Goal: Information Seeking & Learning: Find specific fact

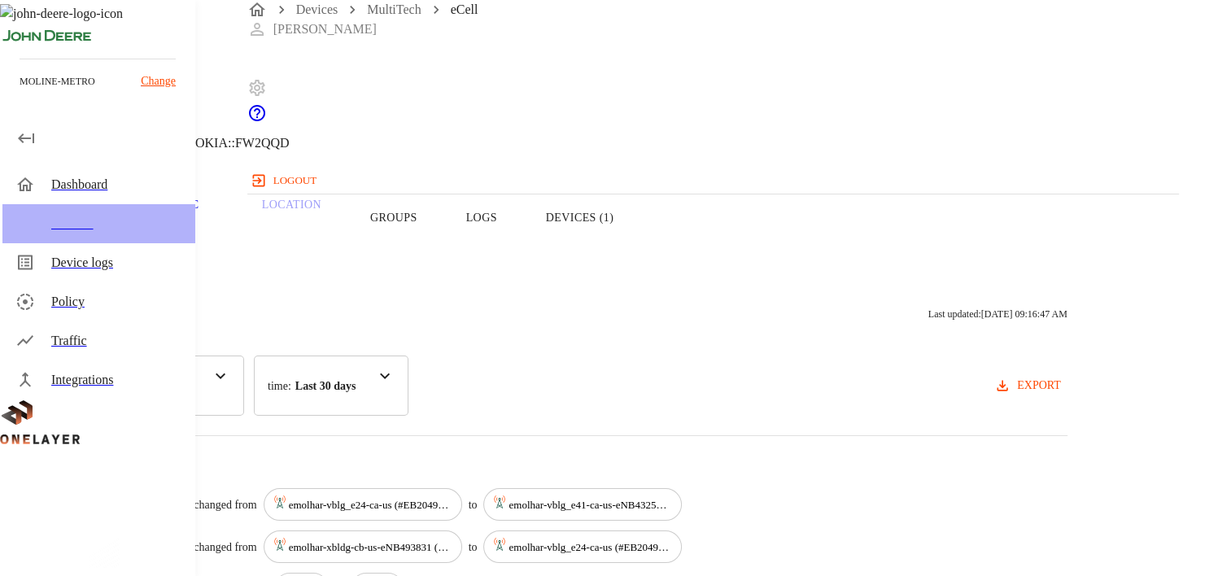
click at [104, 217] on div "Devices" at bounding box center [116, 224] width 131 height 20
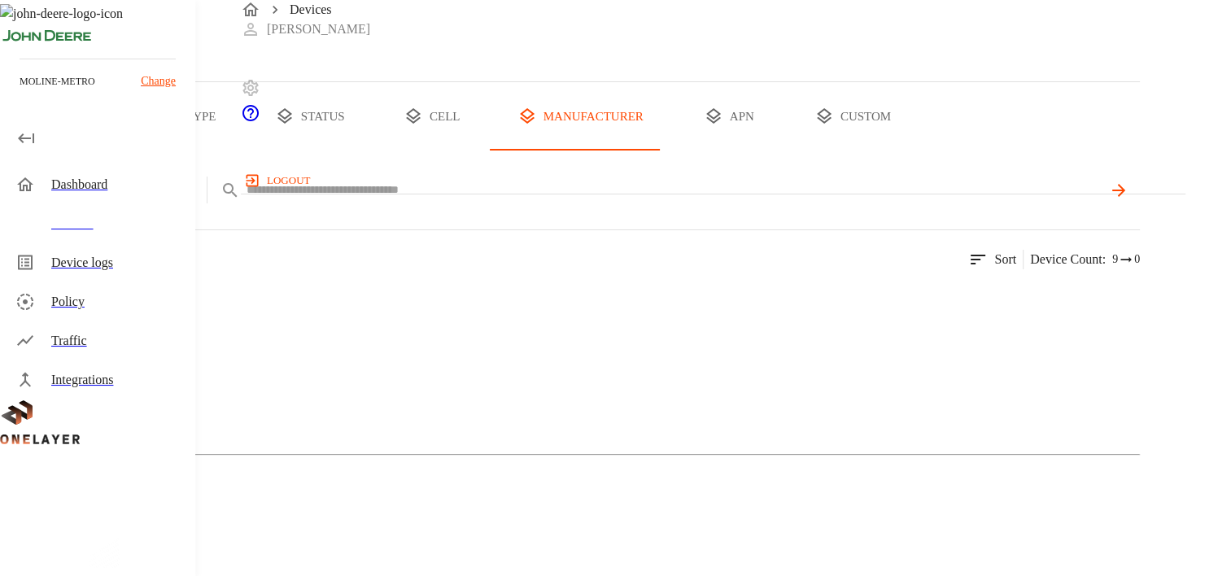
click at [490, 202] on input "text" at bounding box center [673, 190] width 855 height 24
paste input "**********"
type input "**********"
click at [312, 403] on div "MultiTech" at bounding box center [569, 361] width 1139 height 81
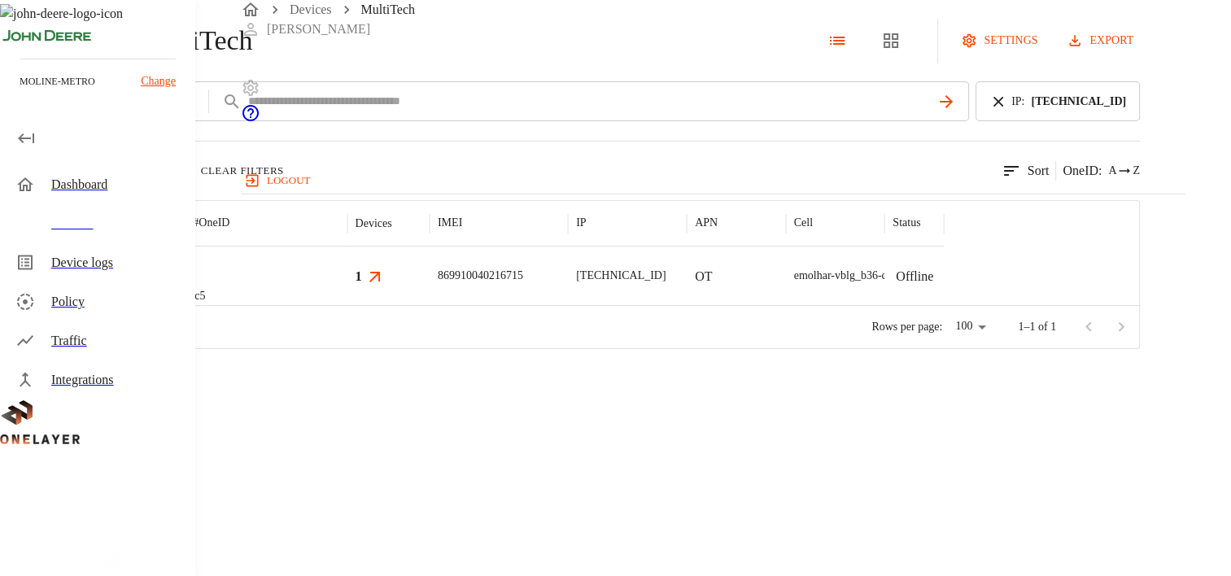
click at [338, 355] on div "MultiTech" at bounding box center [328, 371] width 57 height 34
click at [122, 284] on img "MultiTech" at bounding box center [92, 276] width 60 height 16
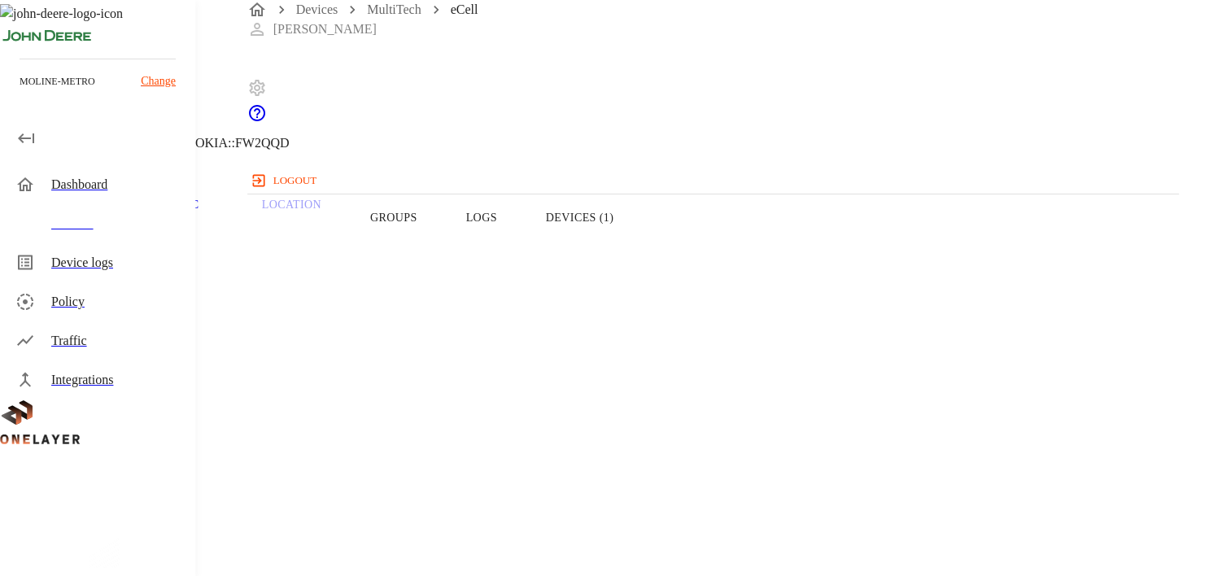
click at [638, 243] on button "Devices (1)" at bounding box center [579, 217] width 116 height 103
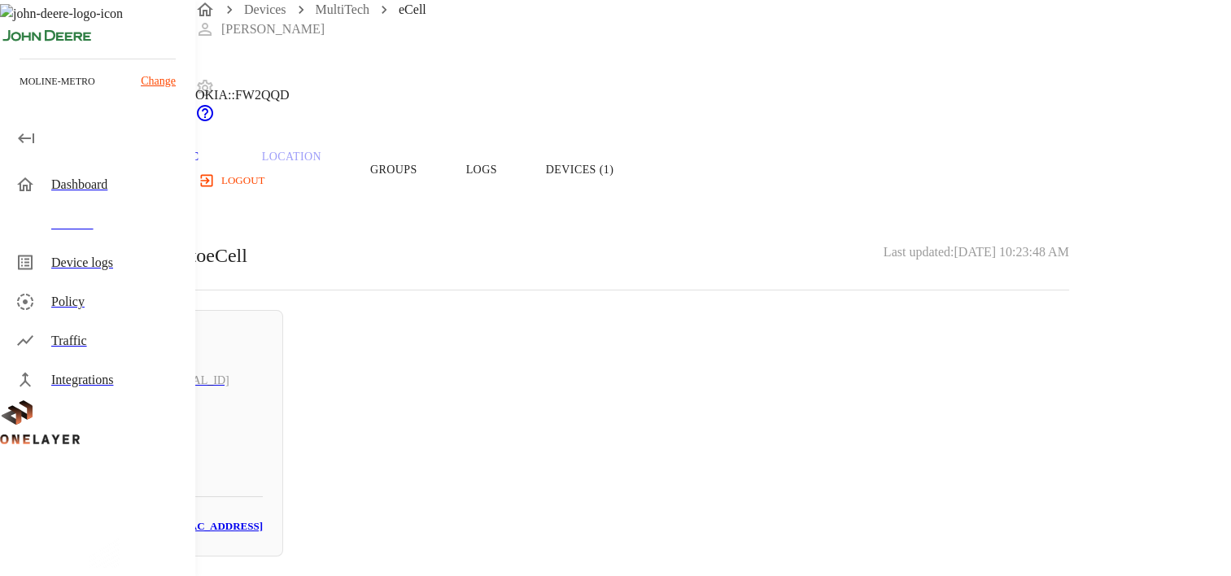
click at [111, 199] on button "Overview" at bounding box center [55, 169] width 111 height 103
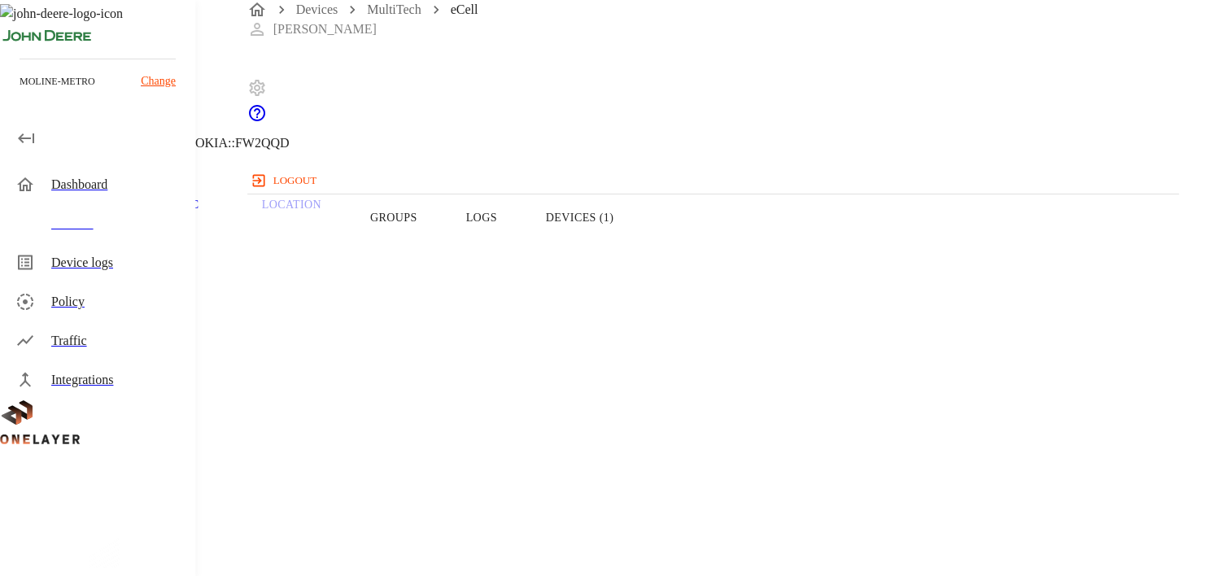
click at [521, 251] on button "Logs" at bounding box center [482, 217] width 80 height 103
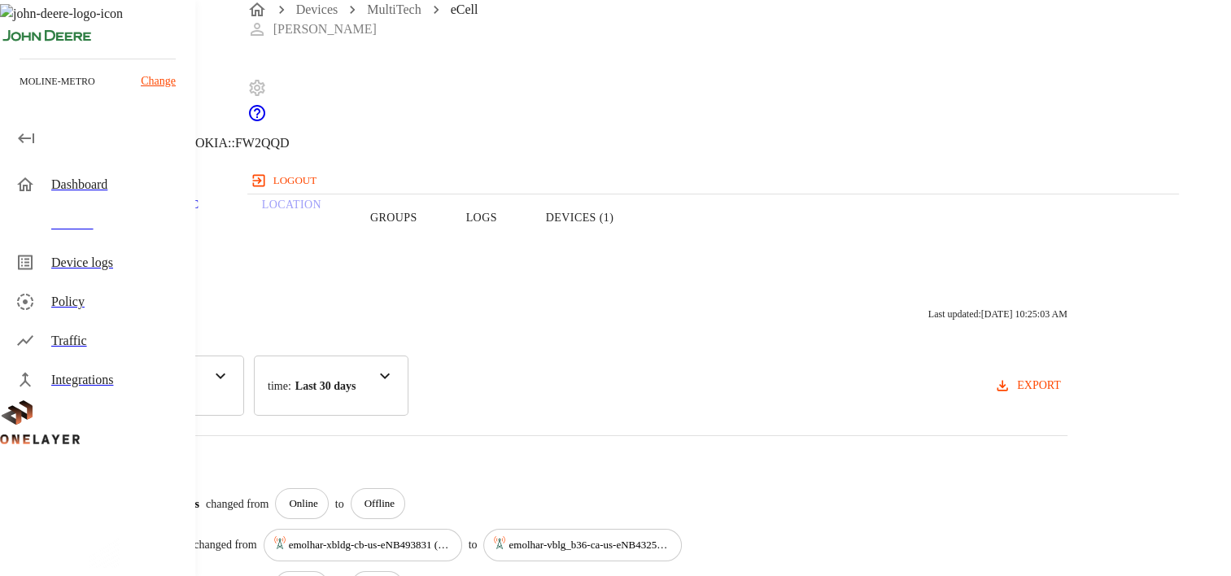
click at [111, 246] on button "Overview" at bounding box center [55, 217] width 111 height 103
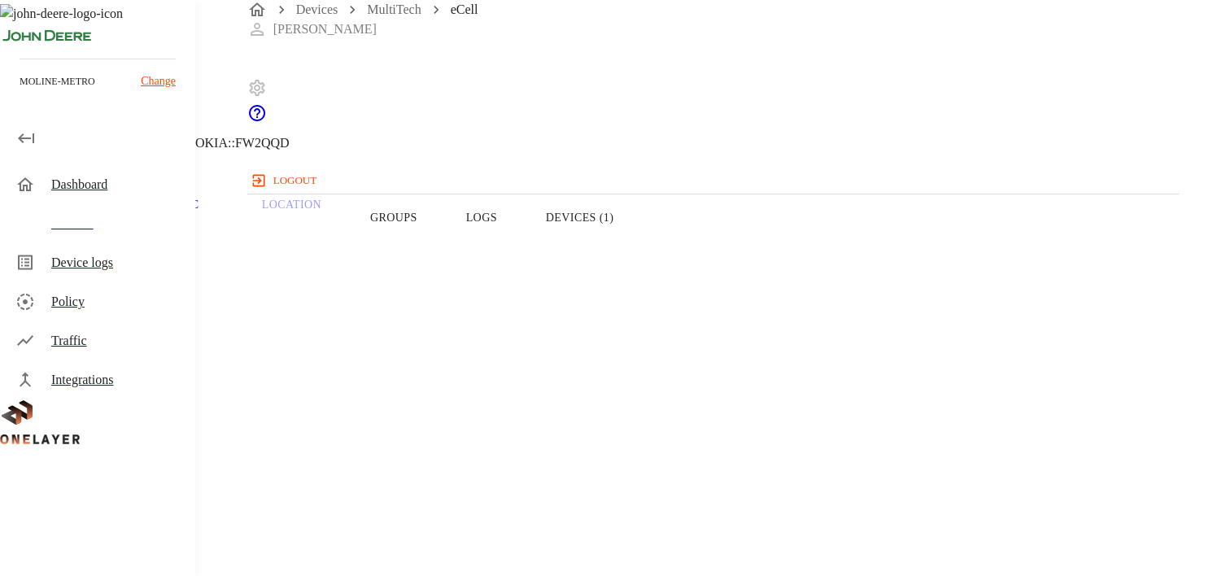
click at [123, 185] on div "Dashboard" at bounding box center [116, 185] width 131 height 20
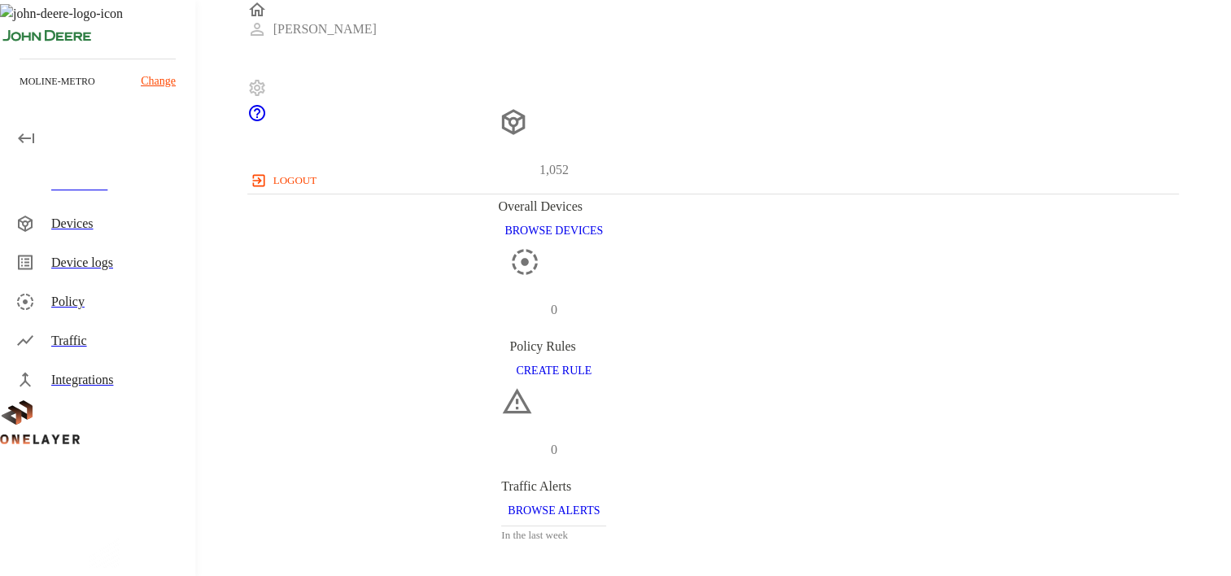
click at [82, 232] on div "Devices" at bounding box center [116, 224] width 131 height 20
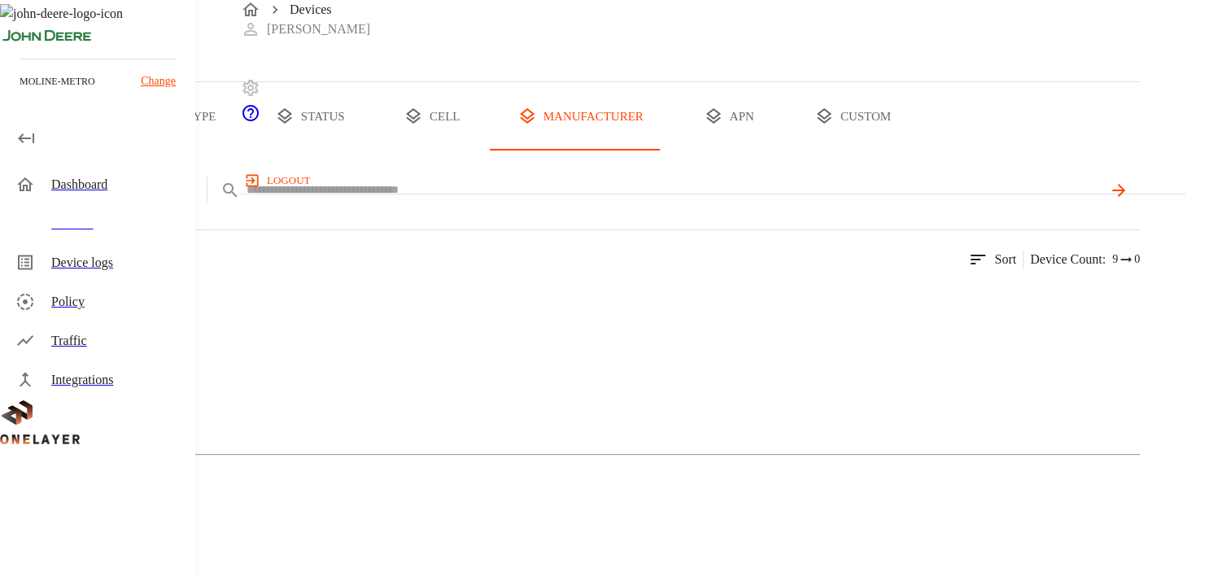
click at [518, 202] on input "text" at bounding box center [673, 190] width 855 height 24
type input "**********"
click at [327, 468] on div "MultiTech" at bounding box center [348, 469] width 57 height 23
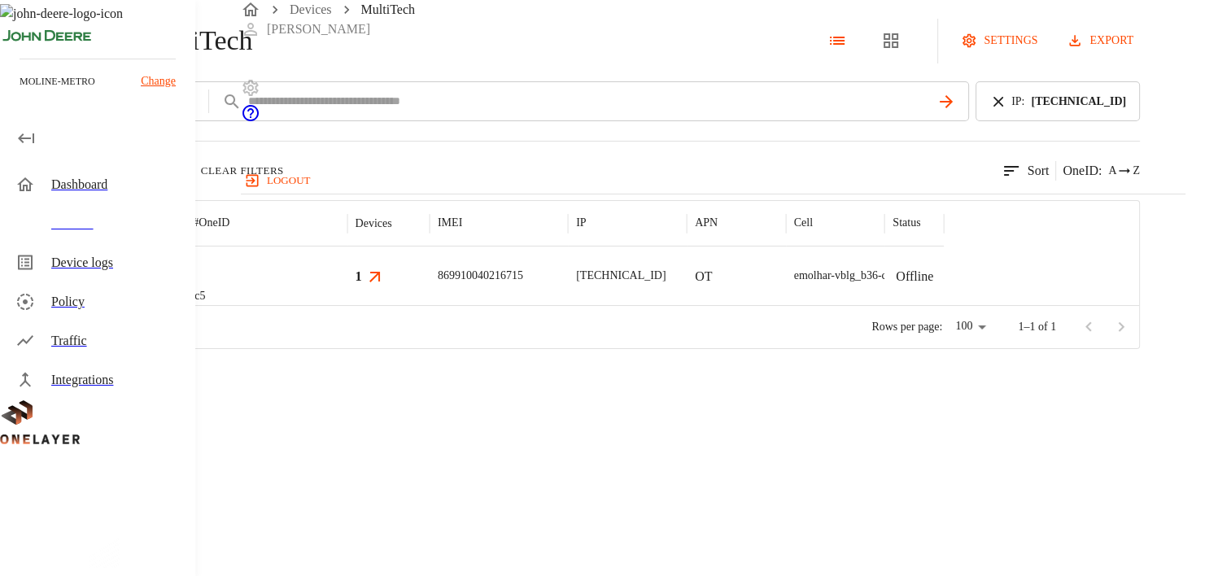
click at [122, 284] on img "MultiTech" at bounding box center [92, 276] width 60 height 16
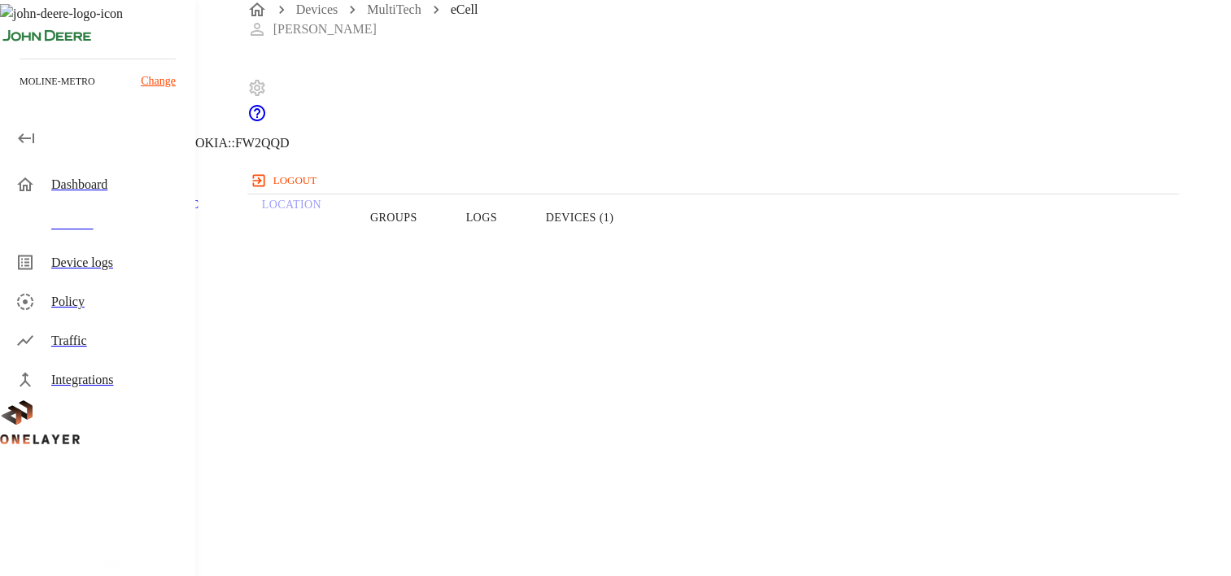
click at [638, 242] on button "Devices (1)" at bounding box center [579, 217] width 116 height 103
drag, startPoint x: 719, startPoint y: 255, endPoint x: 1053, endPoint y: 166, distance: 345.8
click at [521, 255] on button "Logs" at bounding box center [482, 217] width 80 height 103
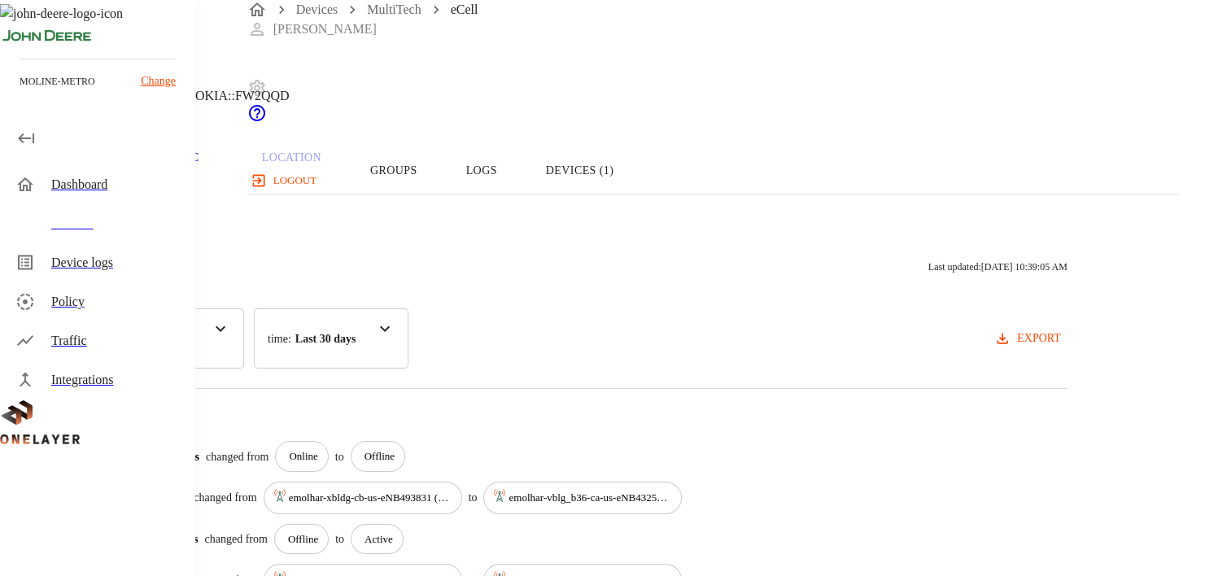
scroll to position [84, 0]
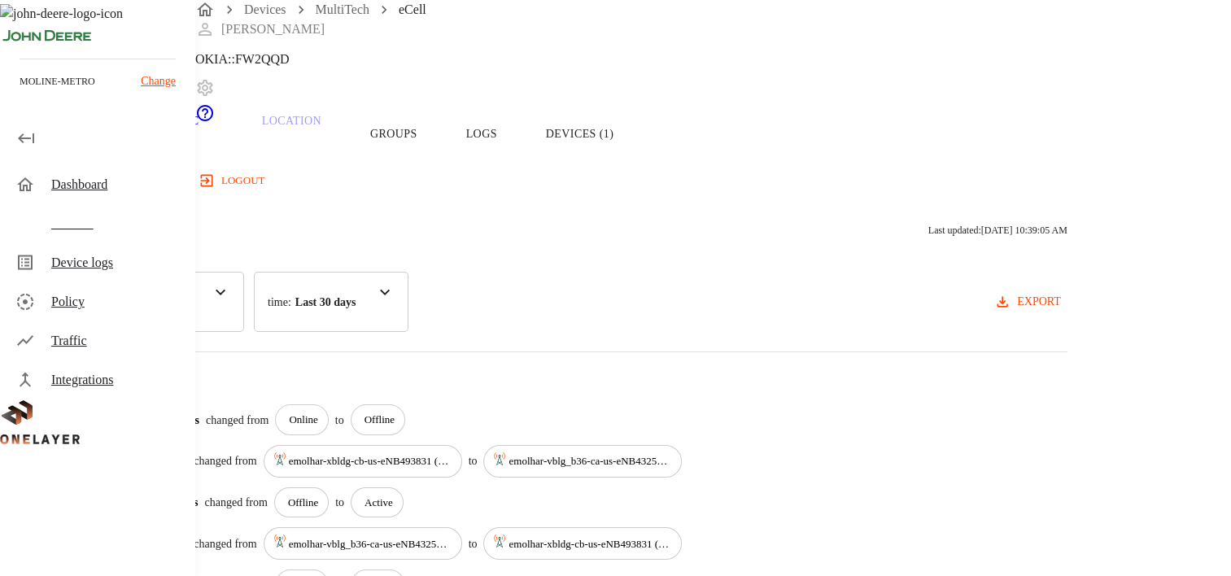
click at [98, 221] on div "Devices" at bounding box center [116, 224] width 131 height 20
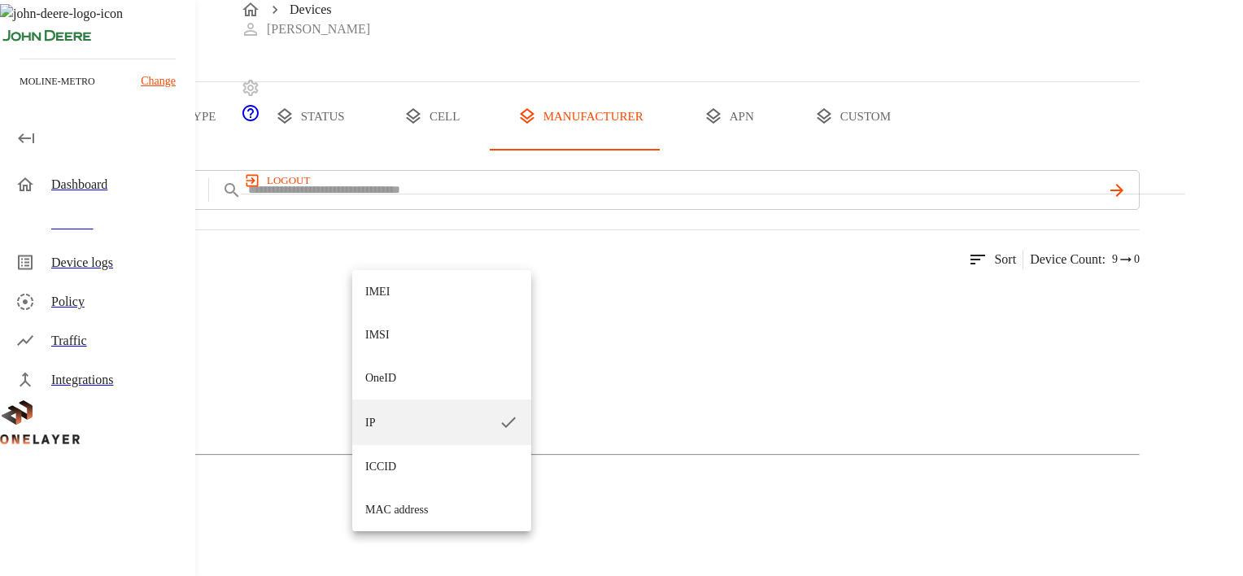
drag, startPoint x: 389, startPoint y: 468, endPoint x: 413, endPoint y: 435, distance: 41.3
click at [389, 468] on li "ICCID" at bounding box center [441, 466] width 179 height 43
type input "*****"
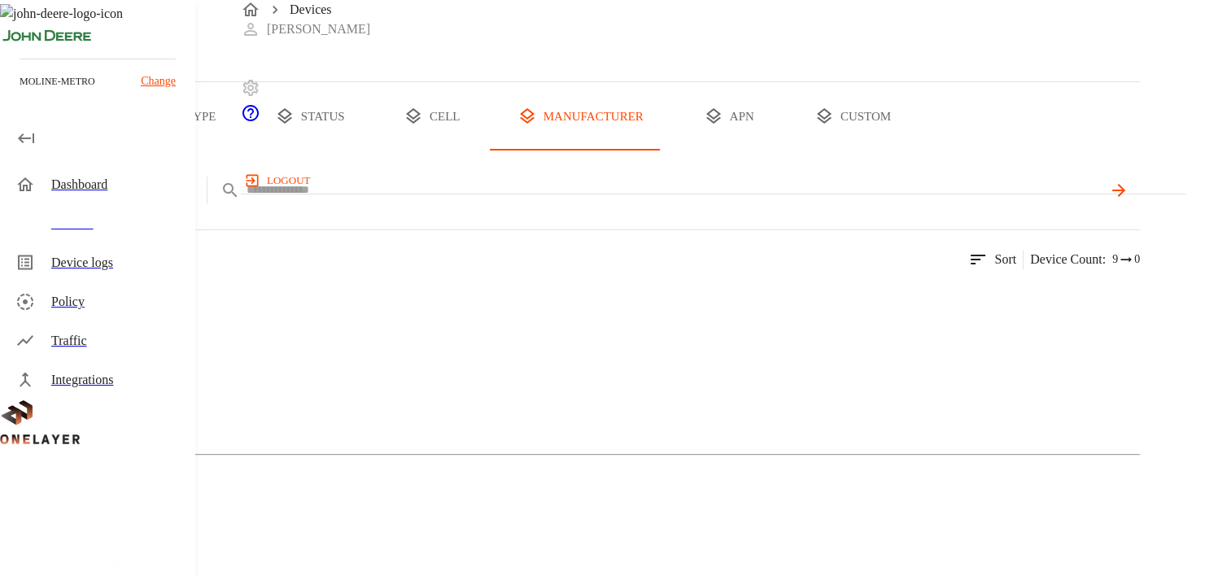
click at [521, 202] on input "text" at bounding box center [673, 190] width 855 height 24
paste input "**********"
type input "**********"
click at [364, 403] on div "MultiTech" at bounding box center [569, 361] width 1139 height 81
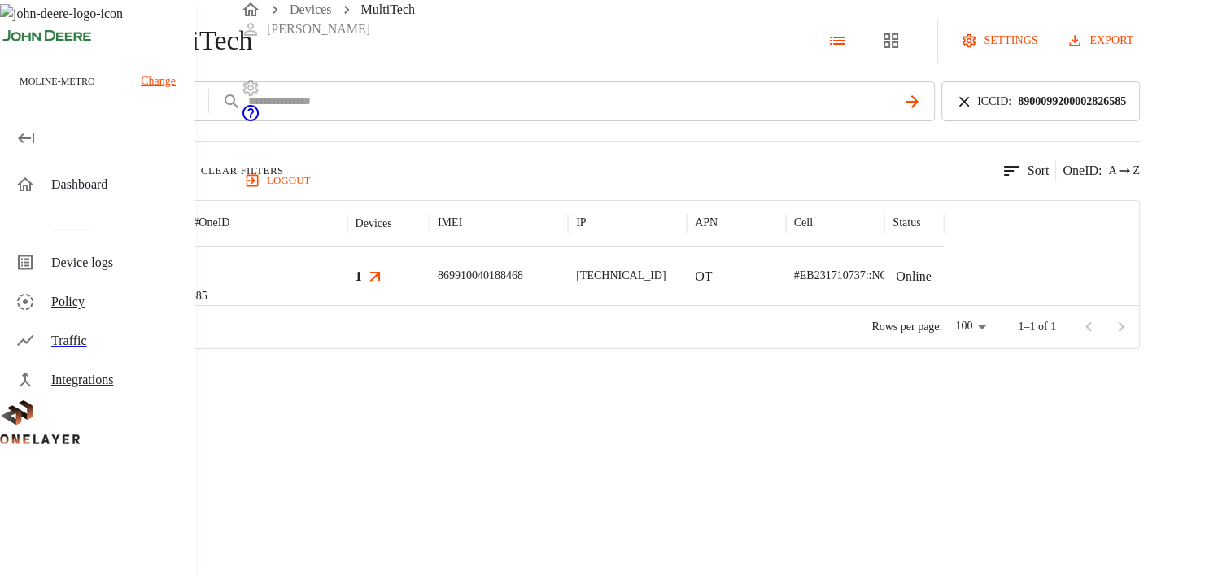
click at [122, 284] on img "MultiTech" at bounding box center [92, 276] width 60 height 16
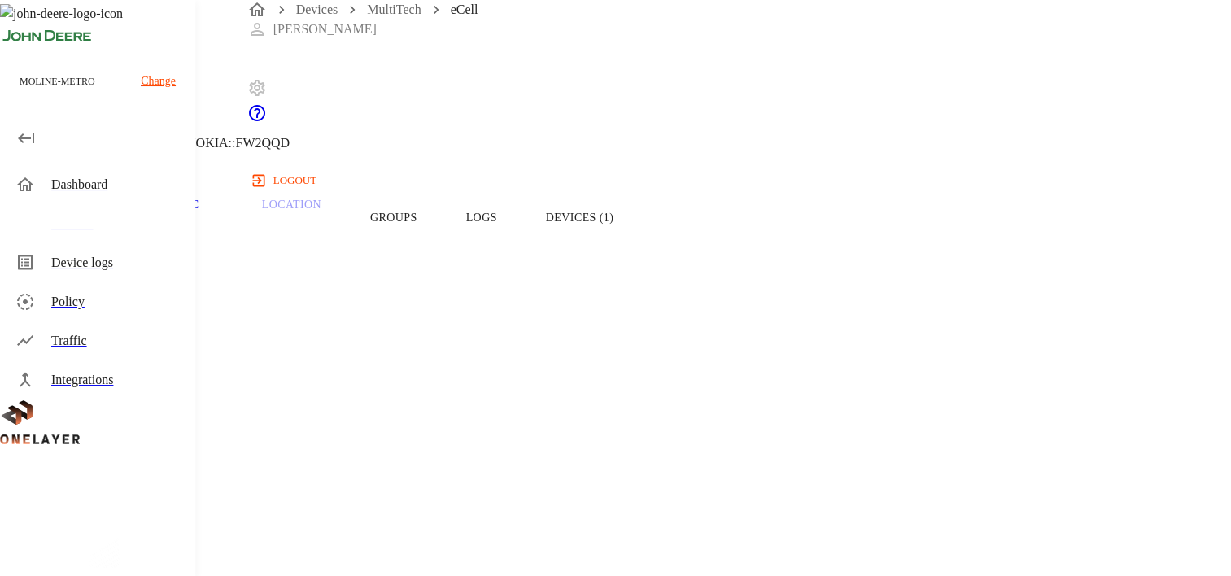
click at [638, 250] on button "Devices (1)" at bounding box center [579, 217] width 116 height 103
click at [263, 440] on div "[TECHNICAL_ID]" at bounding box center [160, 448] width 203 height 59
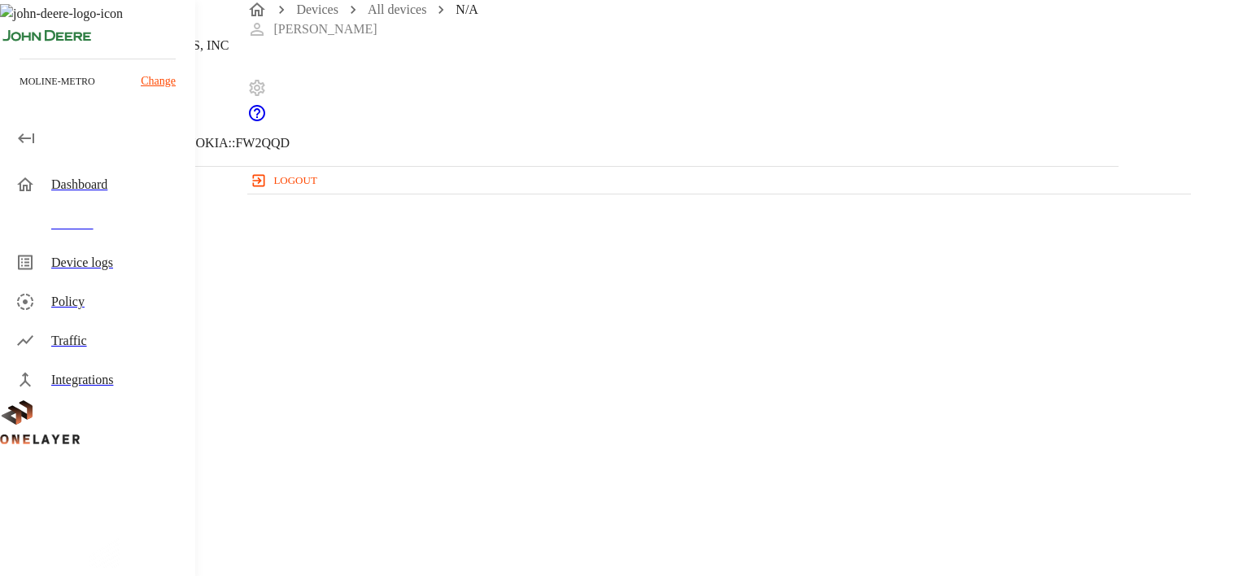
drag, startPoint x: 811, startPoint y: 303, endPoint x: 705, endPoint y: 309, distance: 105.9
copy p "[MAC_ADDRESS]"
click at [20, 93] on icon at bounding box center [10, 83] width 20 height 20
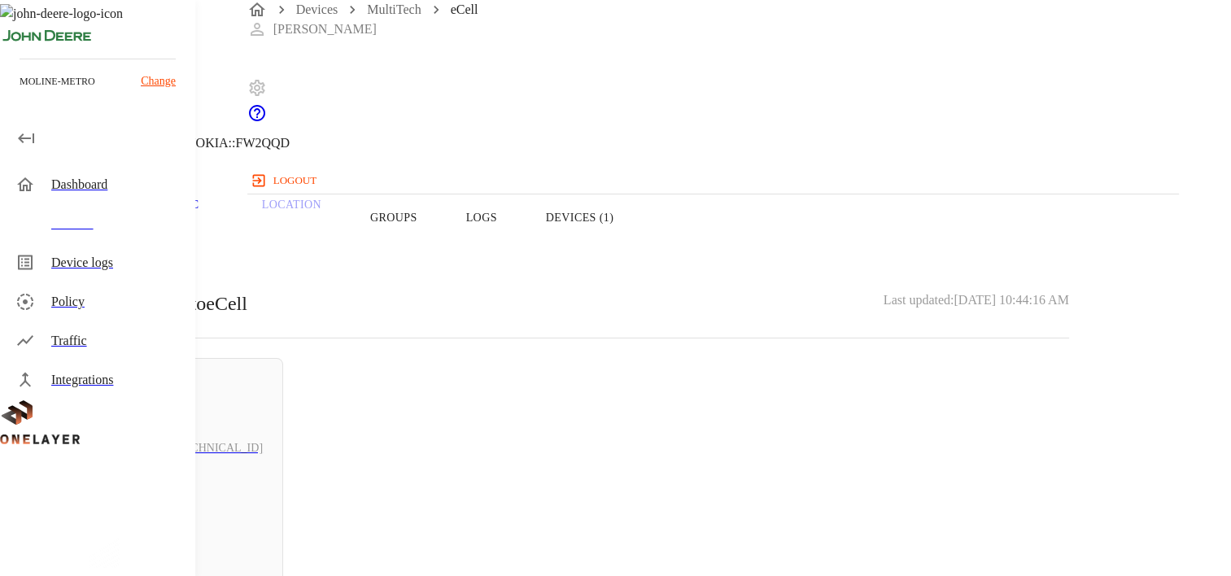
click at [111, 254] on button "Overview" at bounding box center [55, 217] width 111 height 103
click at [638, 246] on button "Devices (1)" at bounding box center [579, 217] width 116 height 103
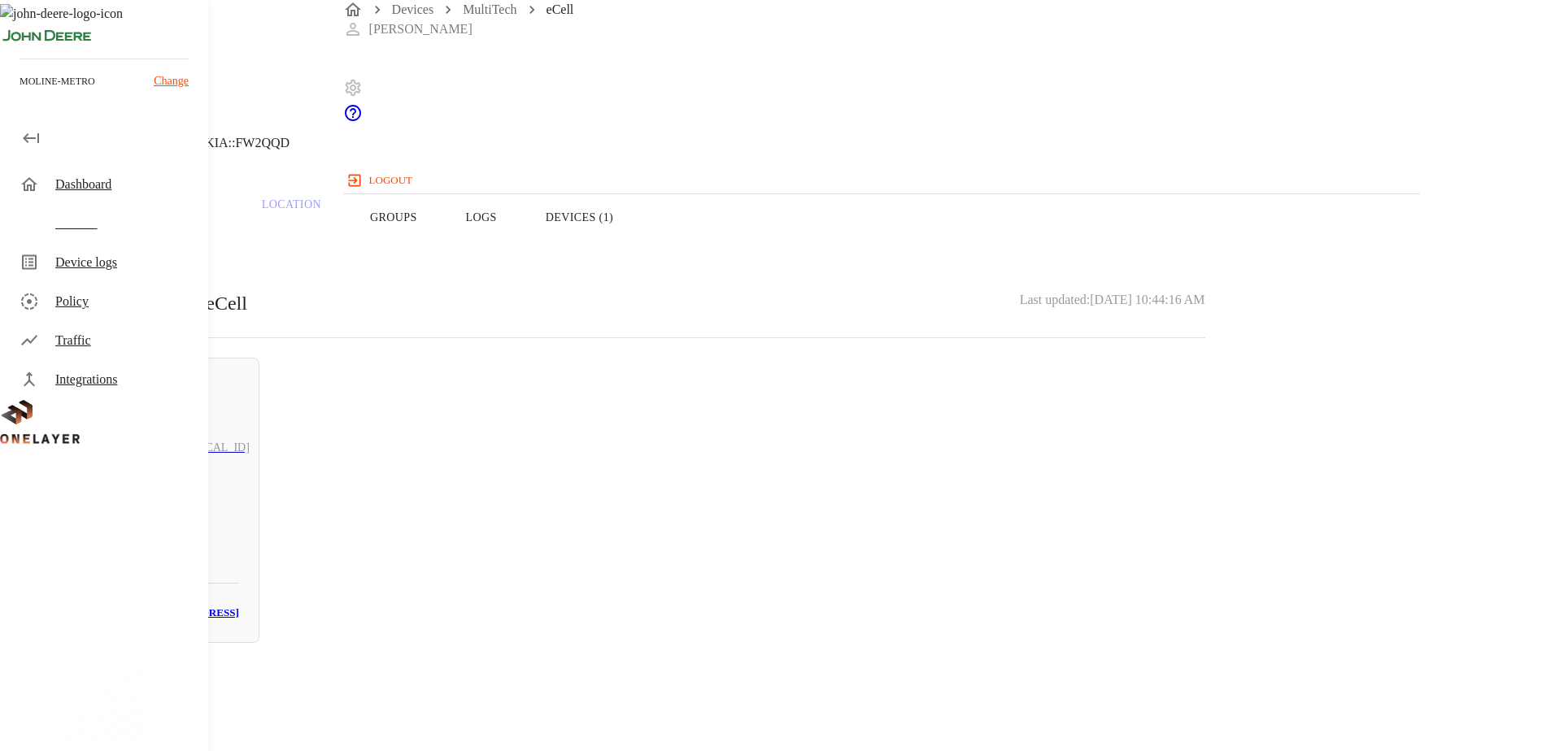
click at [1230, 119] on div "eCell [TECHNICAL_ID] #99dceb85 Cell #EB231710737::NOKIA::FW2QQD Overview Traffi…" at bounding box center [777, 331] width 1555 height 663
click at [111, 250] on button "Overview" at bounding box center [55, 217] width 111 height 103
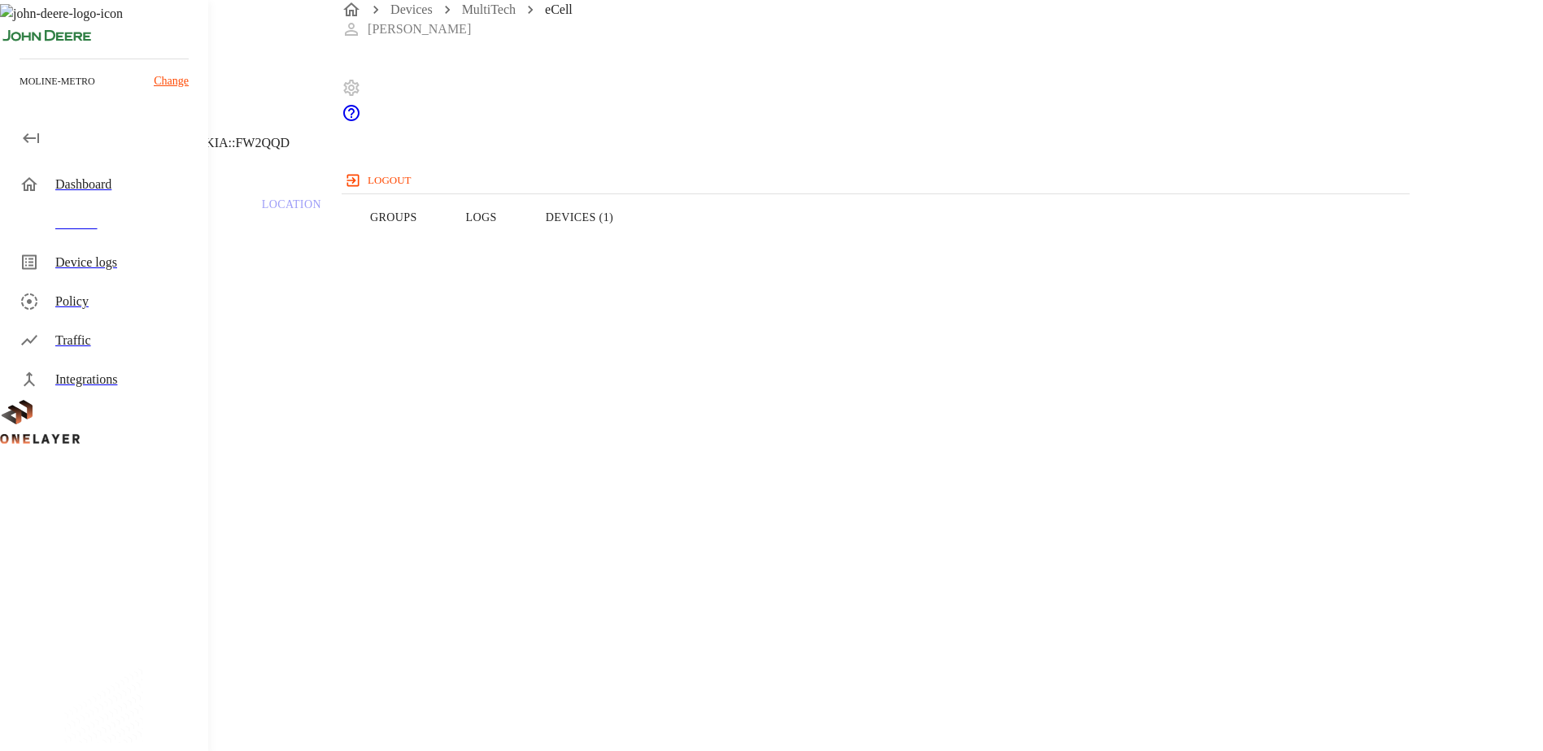
drag, startPoint x: 378, startPoint y: 245, endPoint x: 392, endPoint y: 245, distance: 13.8
click at [111, 245] on button "Overview" at bounding box center [55, 217] width 111 height 103
drag, startPoint x: 403, startPoint y: 248, endPoint x: 97, endPoint y: 186, distance: 312.0
click at [111, 248] on button "Overview" at bounding box center [55, 217] width 111 height 103
click at [64, 218] on div "Devices" at bounding box center [125, 224] width 140 height 20
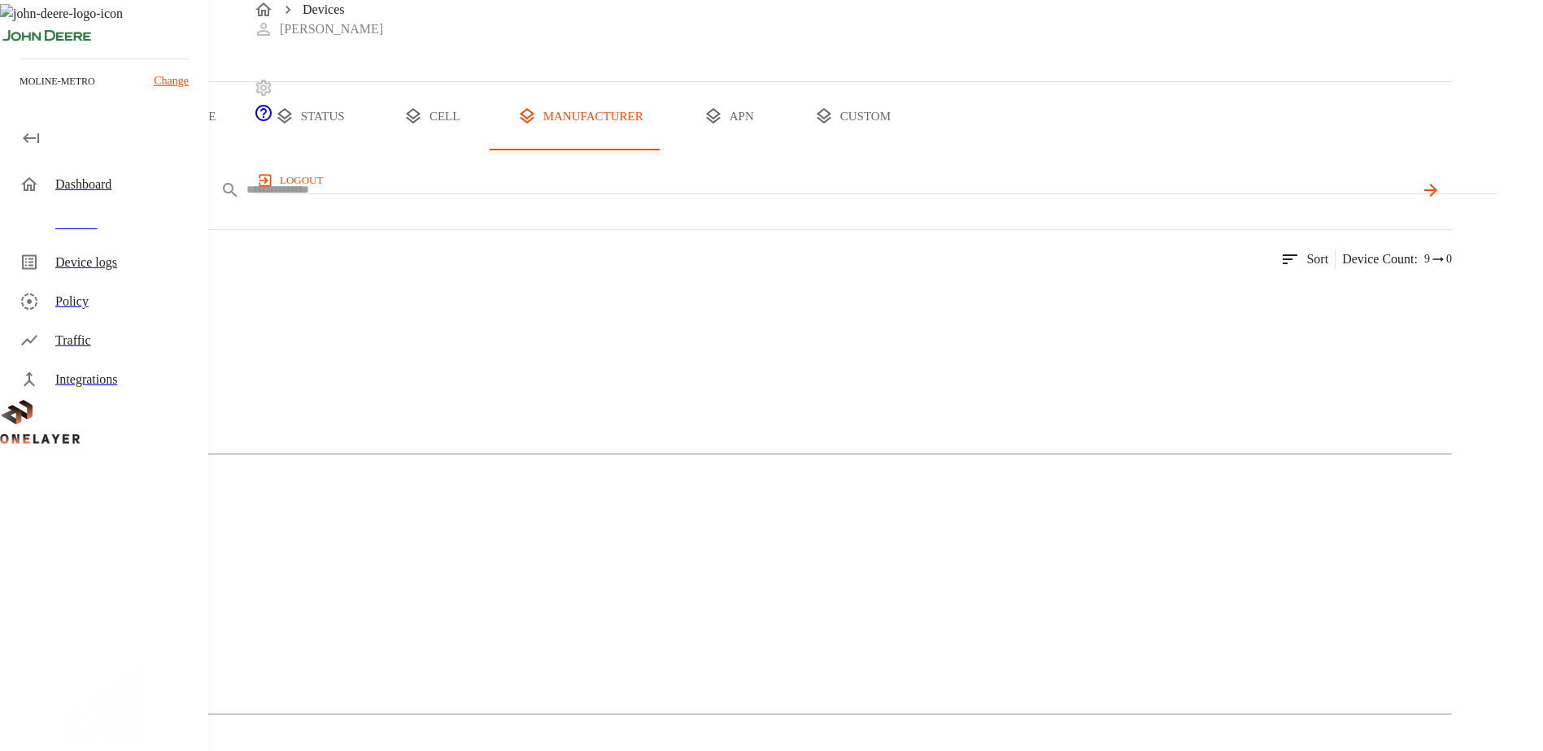
click at [548, 202] on input "text" at bounding box center [829, 190] width 1167 height 24
